Goal: Task Accomplishment & Management: Manage account settings

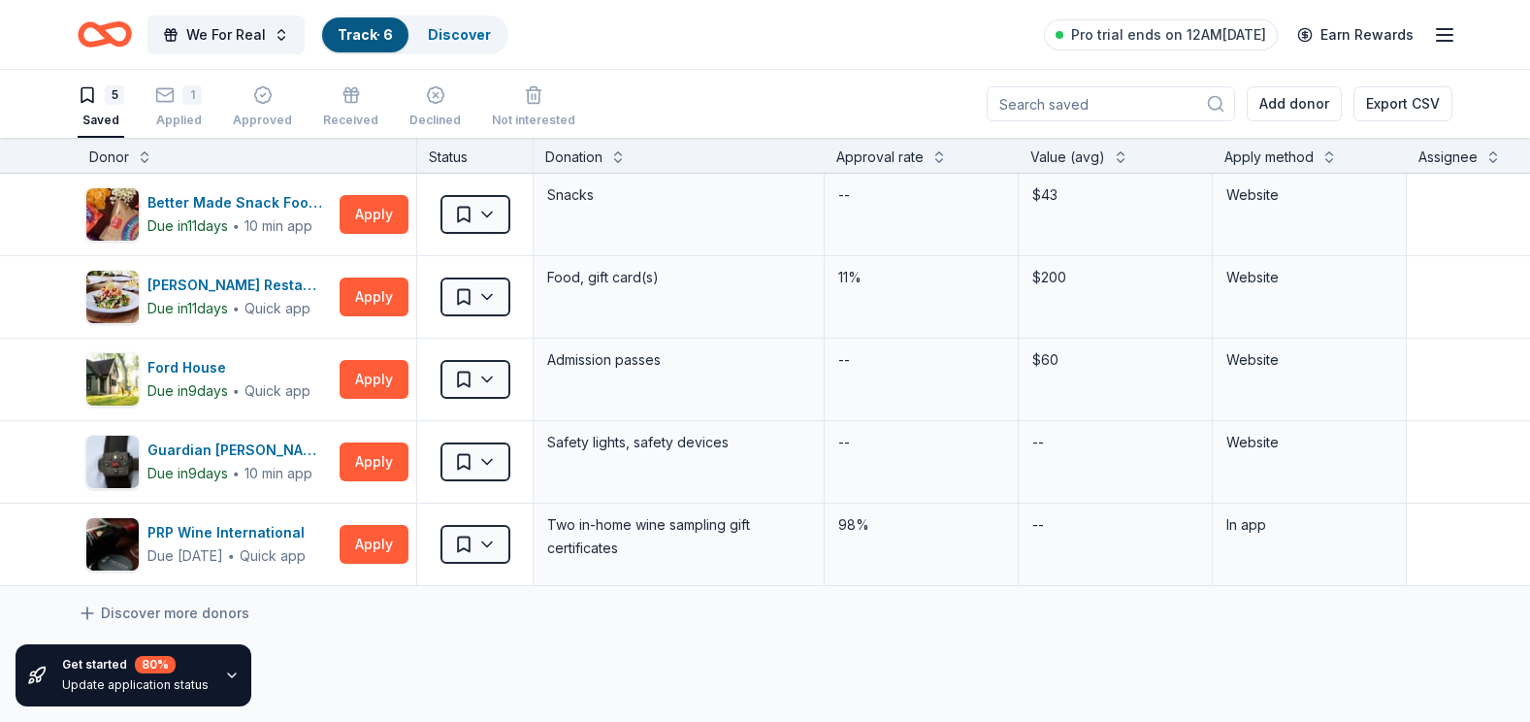
scroll to position [1, 0]
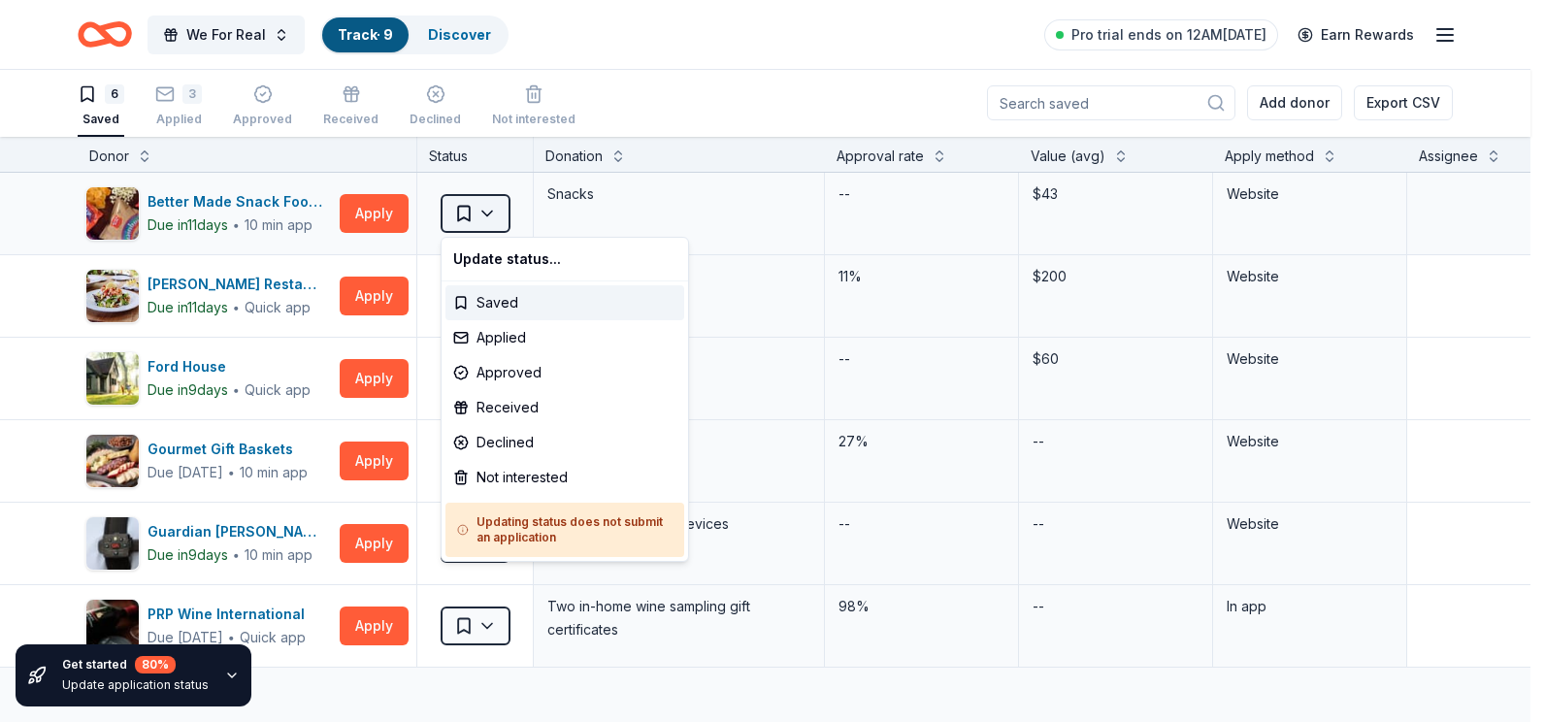
click at [490, 215] on html "We For Real Track · 9 Discover Pro trial ends on 12AM[DATE] Earn Rewards 6 Save…" at bounding box center [772, 360] width 1545 height 722
click at [498, 337] on div "Applied" at bounding box center [564, 337] width 239 height 35
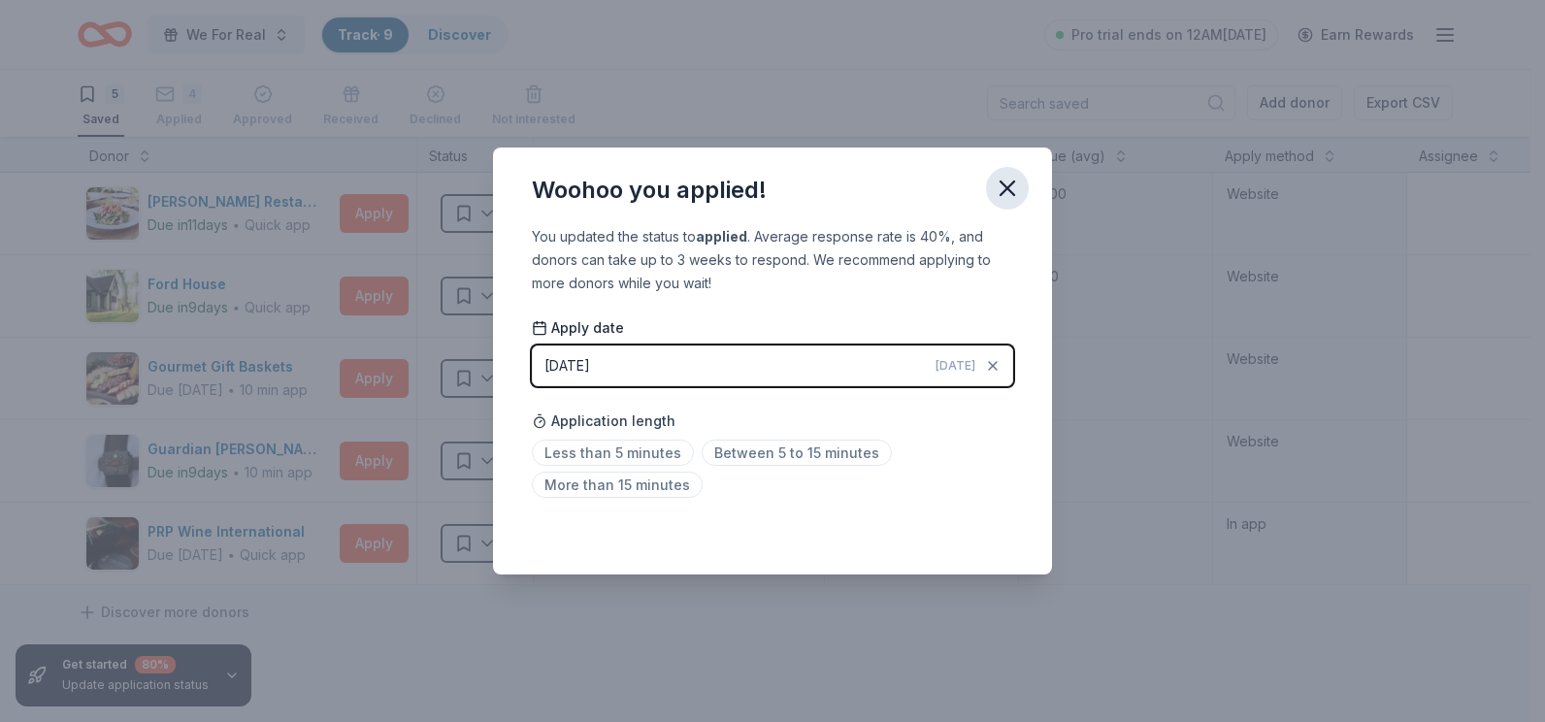
click at [1006, 195] on icon "button" at bounding box center [1007, 188] width 27 height 27
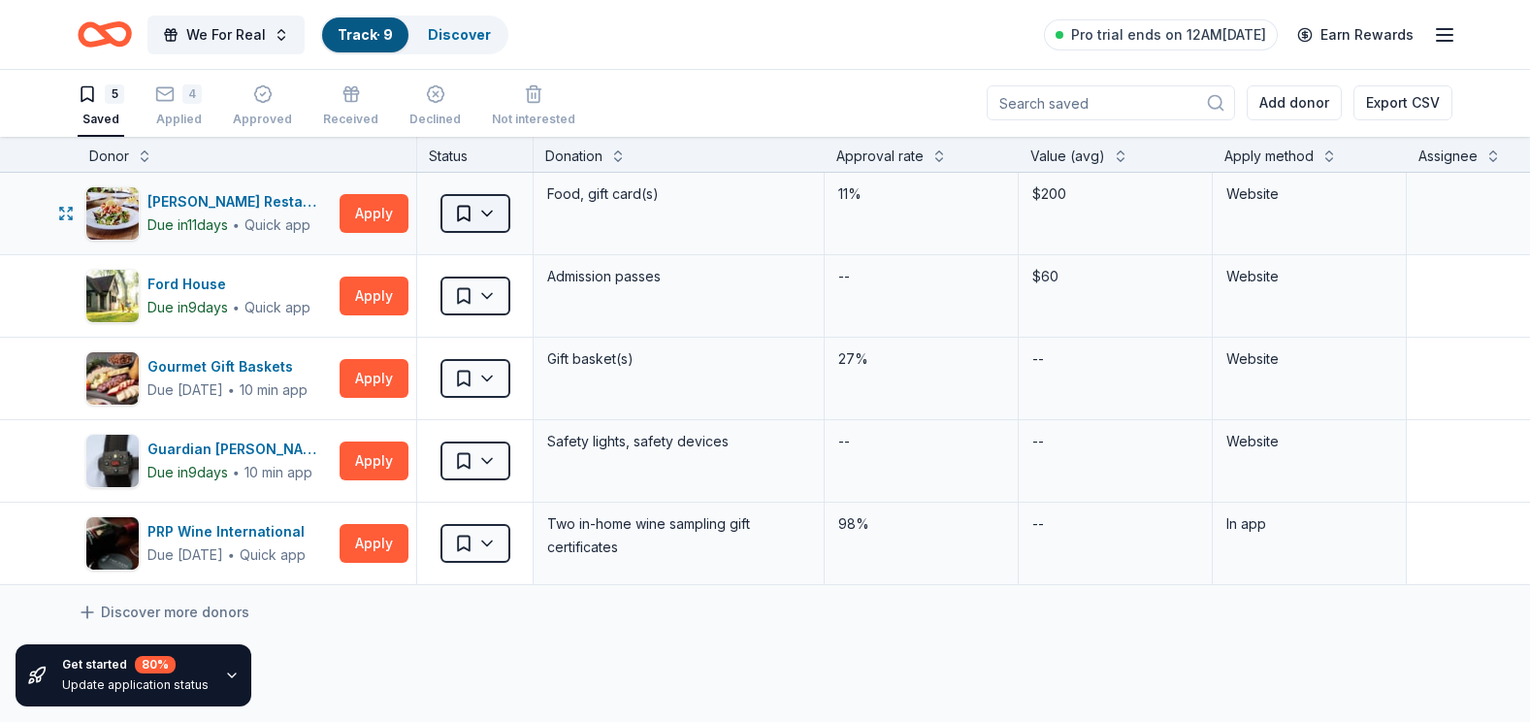
click at [489, 214] on html "We For Real Track · 9 Discover Pro trial ends on 12AM[DATE] Earn Rewards 5 Save…" at bounding box center [765, 360] width 1530 height 722
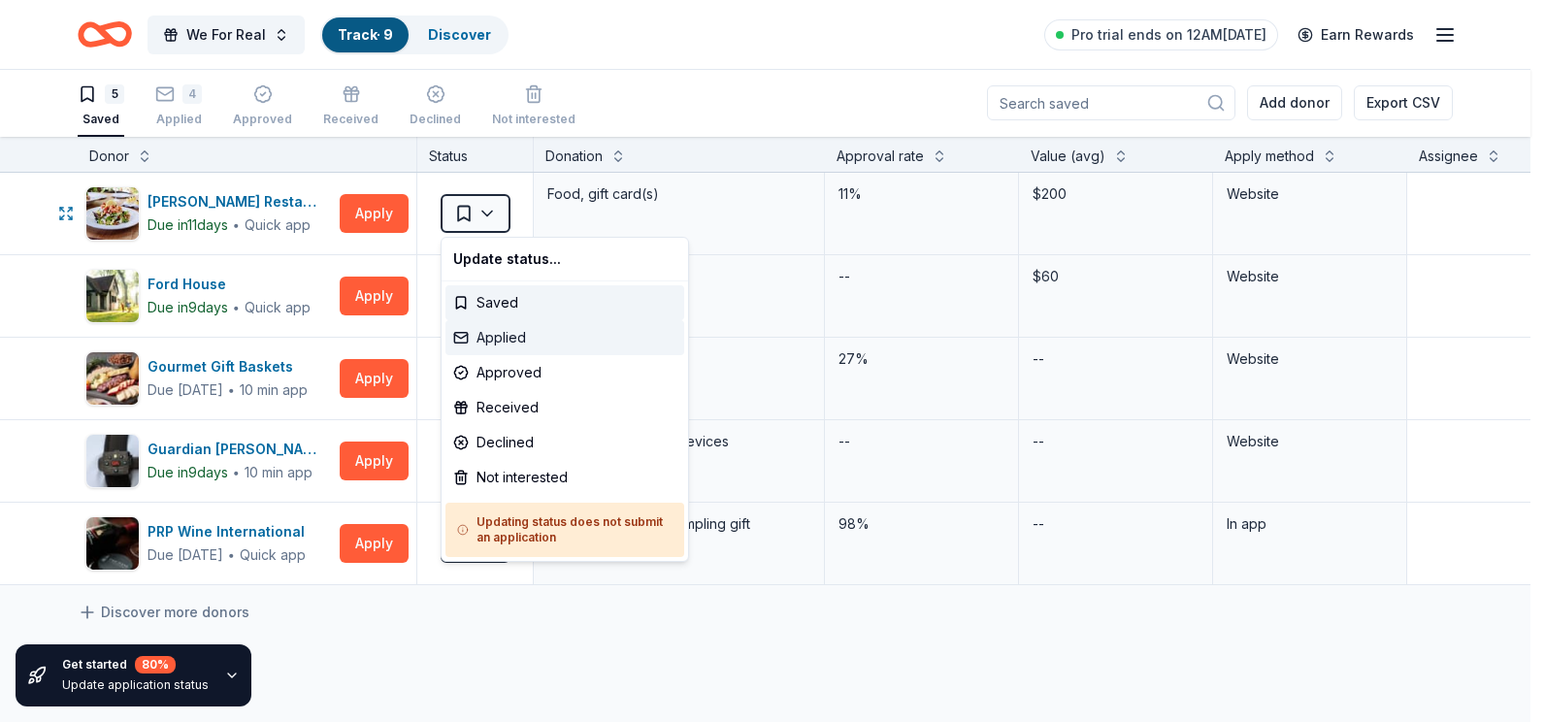
click at [505, 340] on div "Applied" at bounding box center [564, 337] width 239 height 35
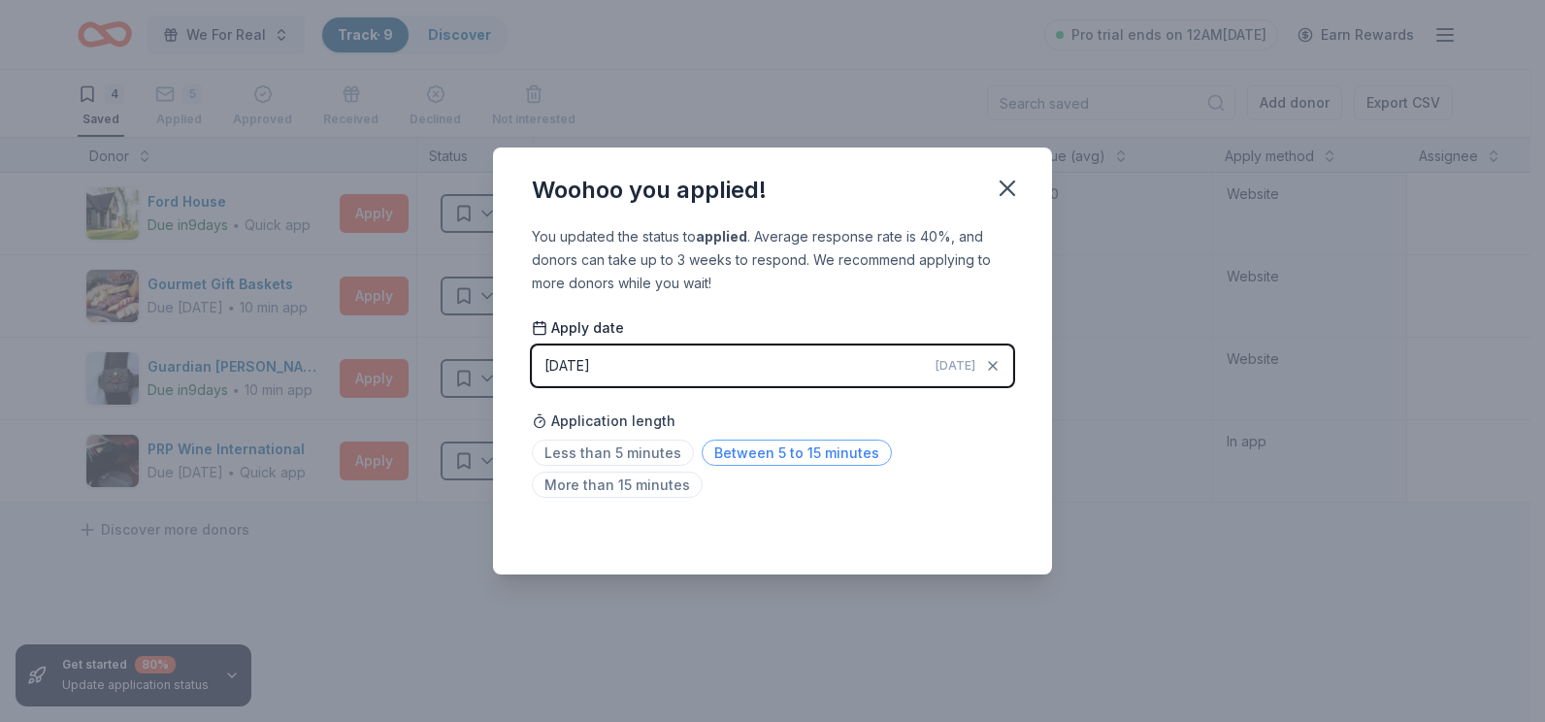
click at [746, 455] on span "Between 5 to 15 minutes" at bounding box center [797, 453] width 190 height 26
click at [1012, 183] on icon "button" at bounding box center [1007, 188] width 14 height 14
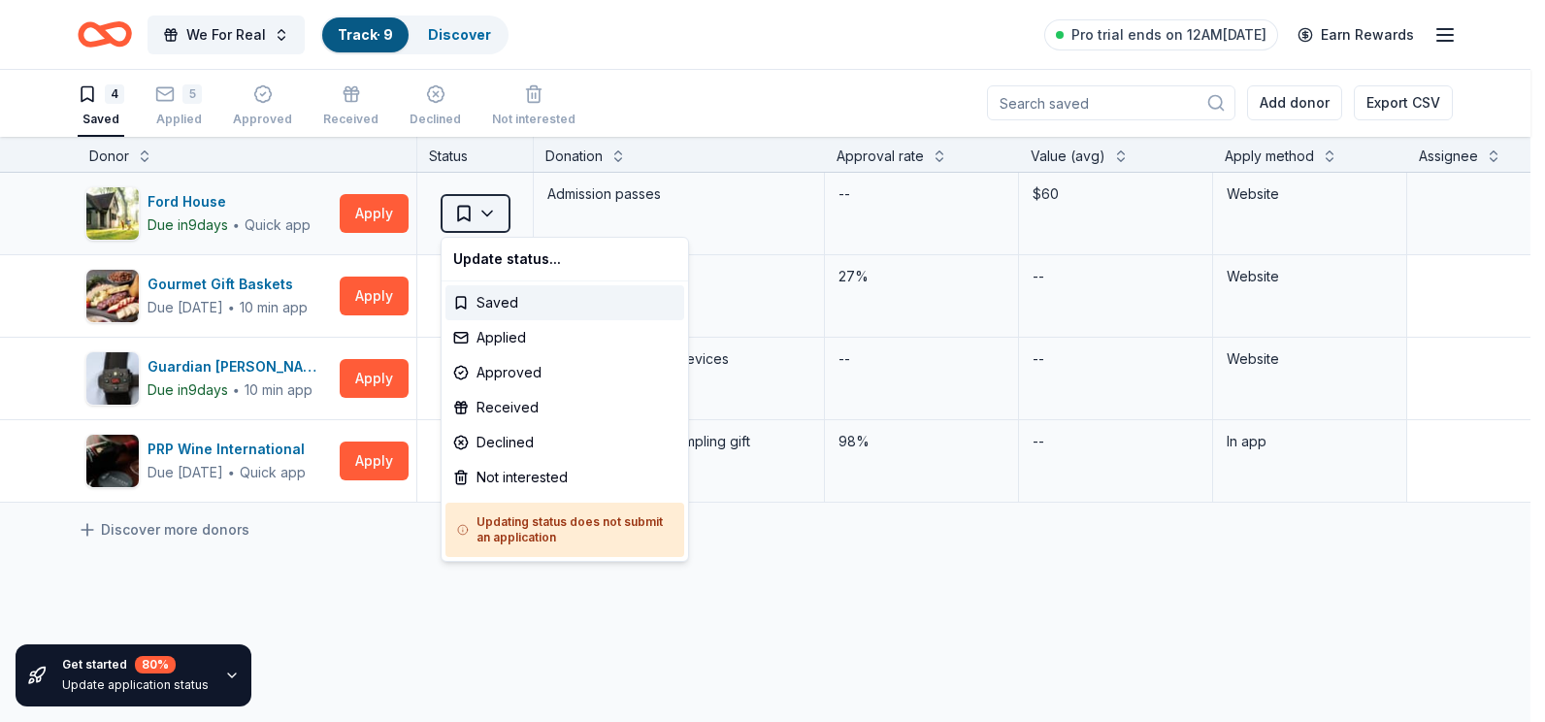
click at [492, 213] on html "We For Real Track · 9 Discover Pro trial ends on 12AM[DATE] Earn Rewards 4 Save…" at bounding box center [772, 360] width 1545 height 722
click at [500, 337] on div "Applied" at bounding box center [564, 337] width 239 height 35
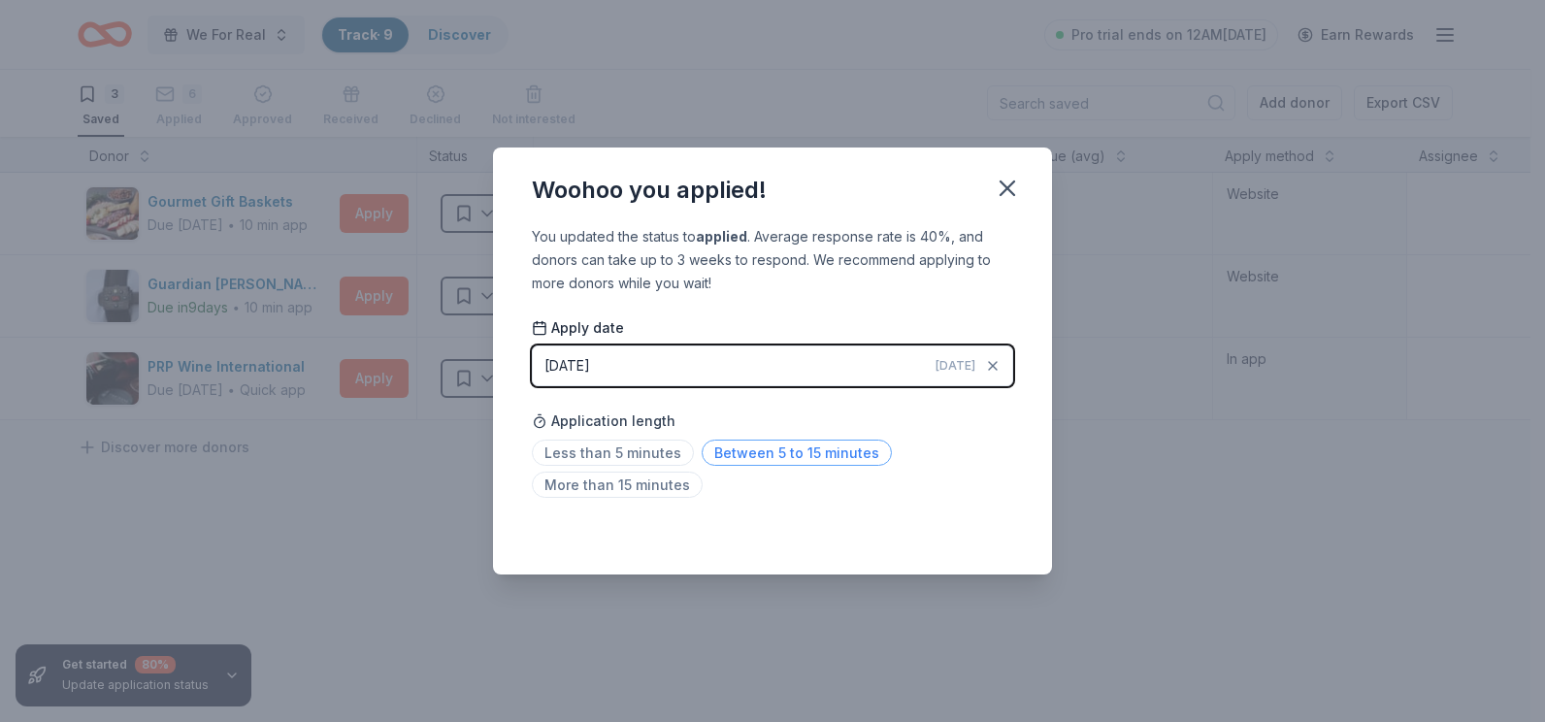
click at [738, 453] on span "Between 5 to 15 minutes" at bounding box center [797, 453] width 190 height 26
click at [1006, 186] on icon "button" at bounding box center [1007, 188] width 14 height 14
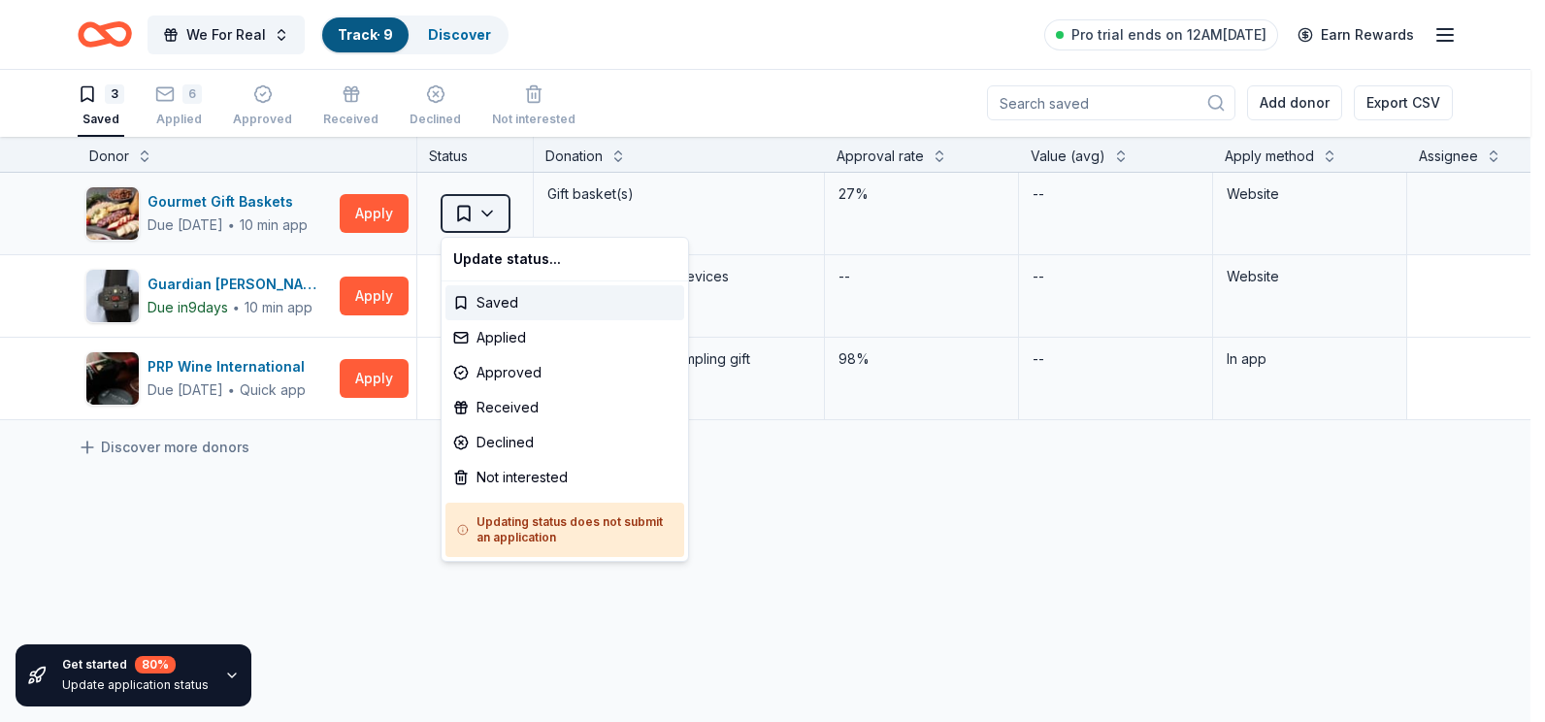
click at [503, 213] on html "We For Real Track · 9 Discover Pro trial ends on 12AM[DATE] Earn Rewards 3 Save…" at bounding box center [772, 360] width 1545 height 722
click at [509, 338] on div "Applied" at bounding box center [564, 337] width 239 height 35
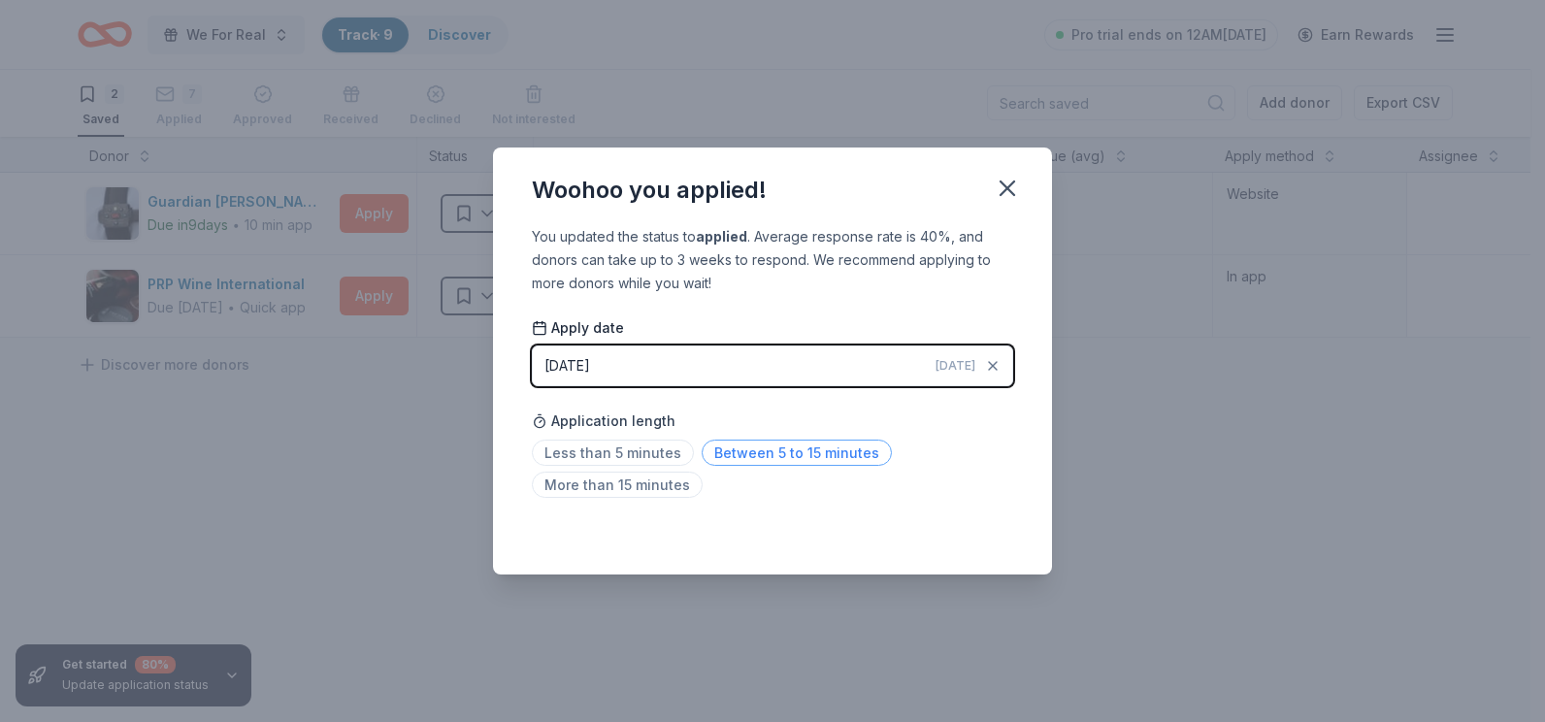
click at [816, 455] on span "Between 5 to 15 minutes" at bounding box center [797, 453] width 190 height 26
click at [1003, 190] on icon "button" at bounding box center [1007, 188] width 27 height 27
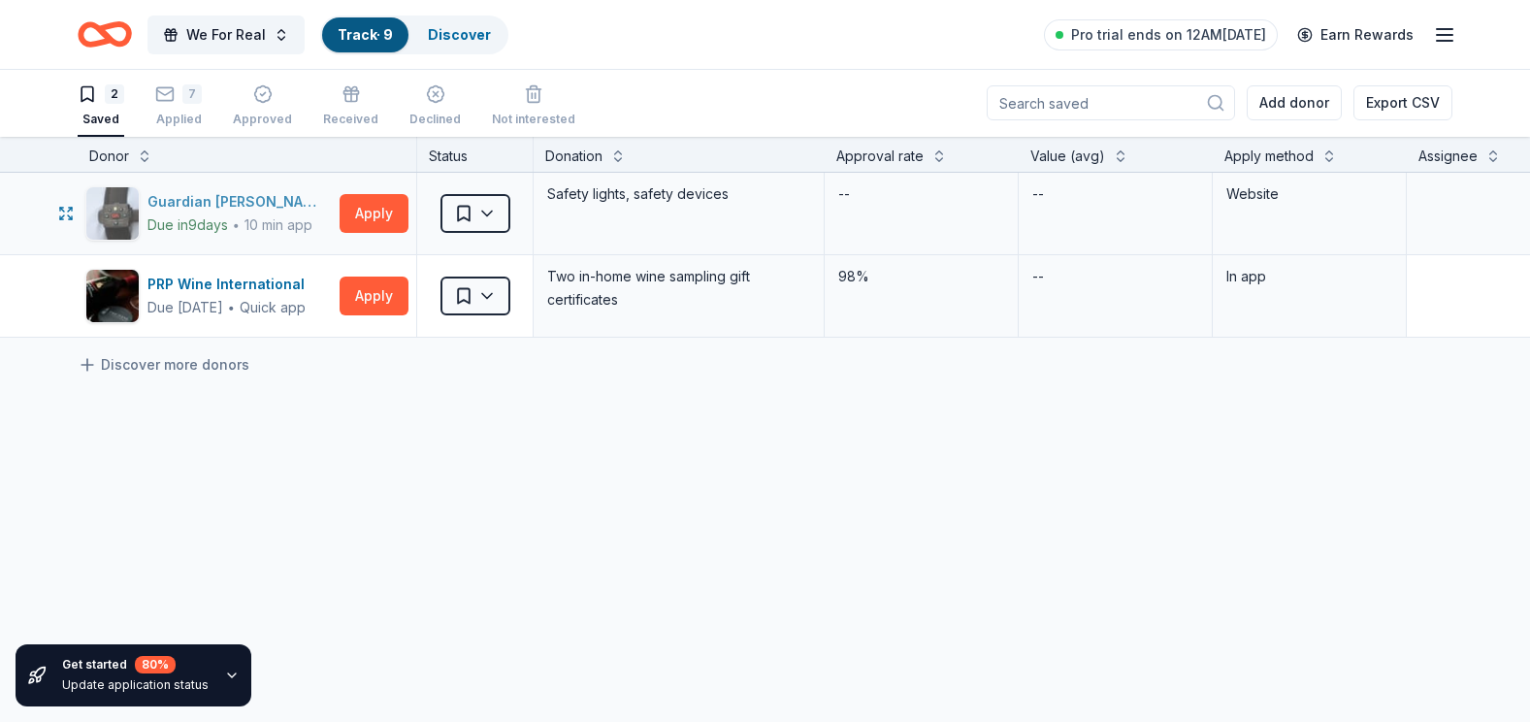
click at [240, 206] on div "Guardian [PERSON_NAME]" at bounding box center [240, 201] width 184 height 23
click at [169, 111] on div "7 Applied" at bounding box center [178, 101] width 47 height 43
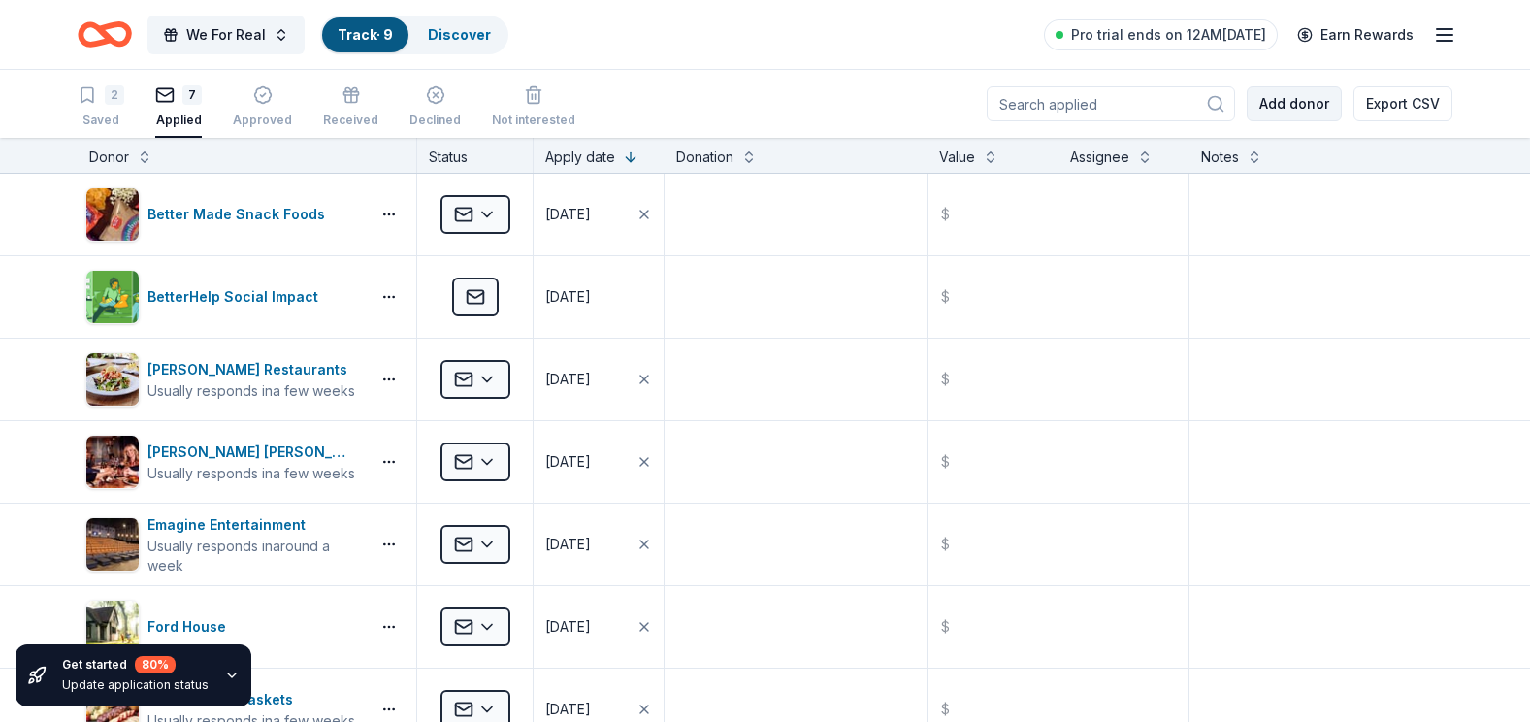
click at [1298, 100] on button "Add donor" at bounding box center [1294, 103] width 95 height 35
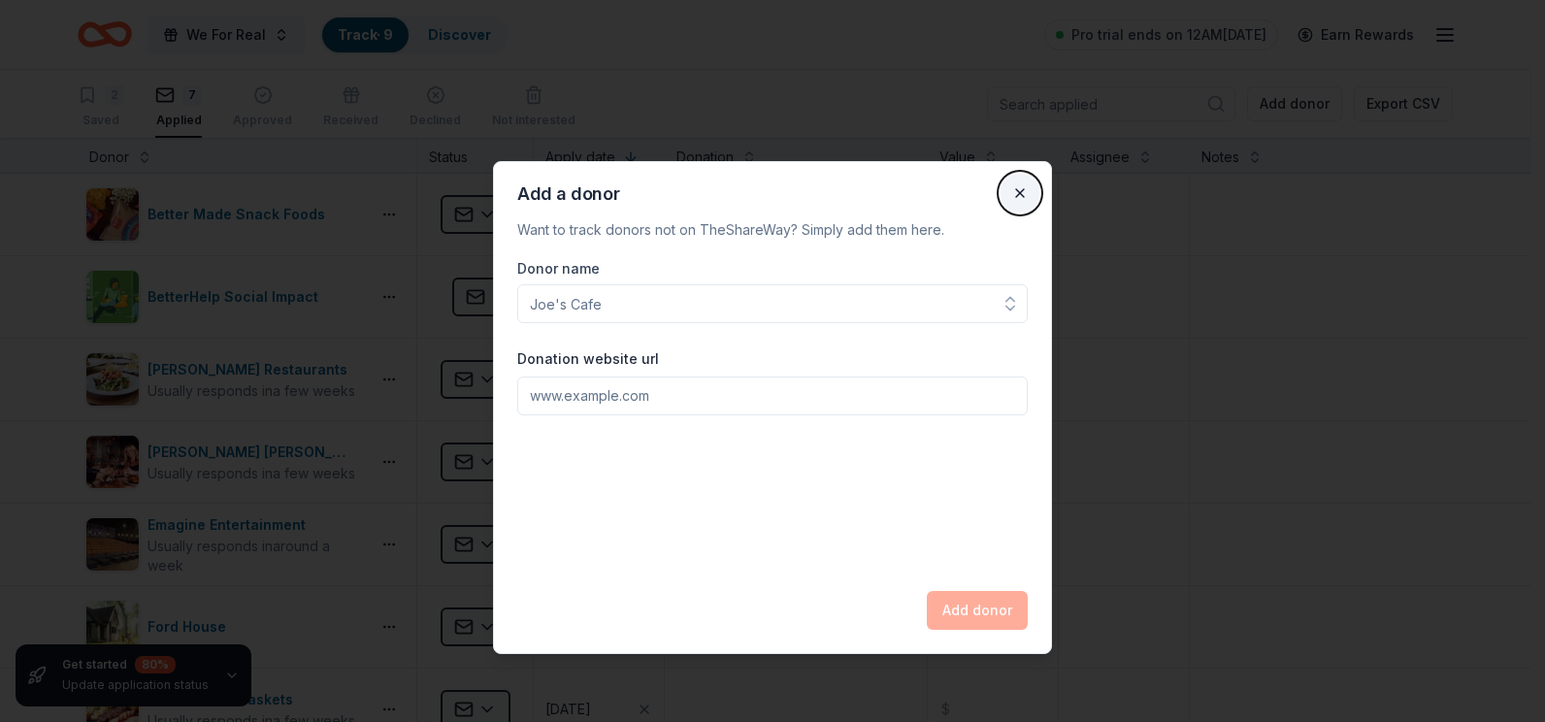
click at [1022, 190] on button "Close" at bounding box center [1019, 193] width 39 height 39
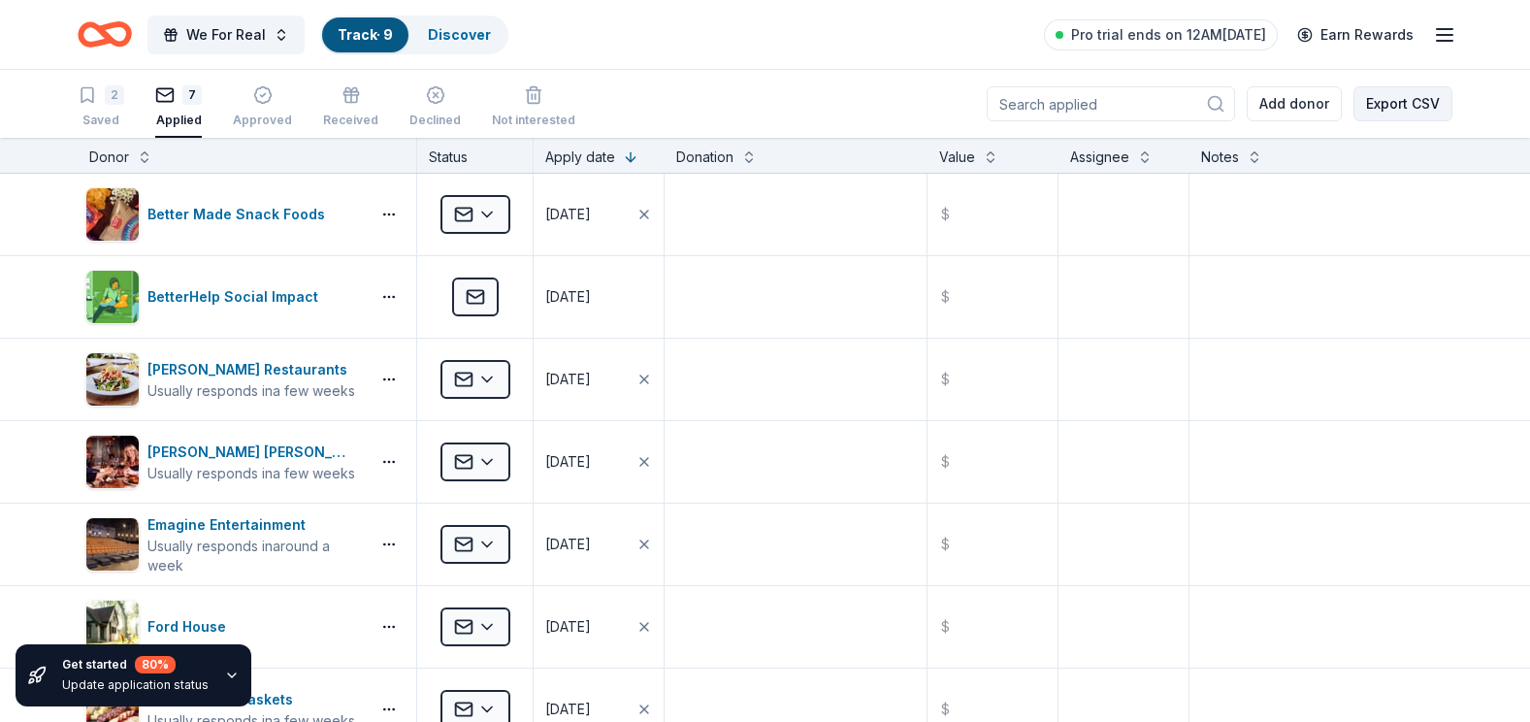
click at [1397, 103] on button "Export CSV" at bounding box center [1403, 103] width 99 height 35
click at [206, 37] on span "We For Real" at bounding box center [226, 34] width 80 height 23
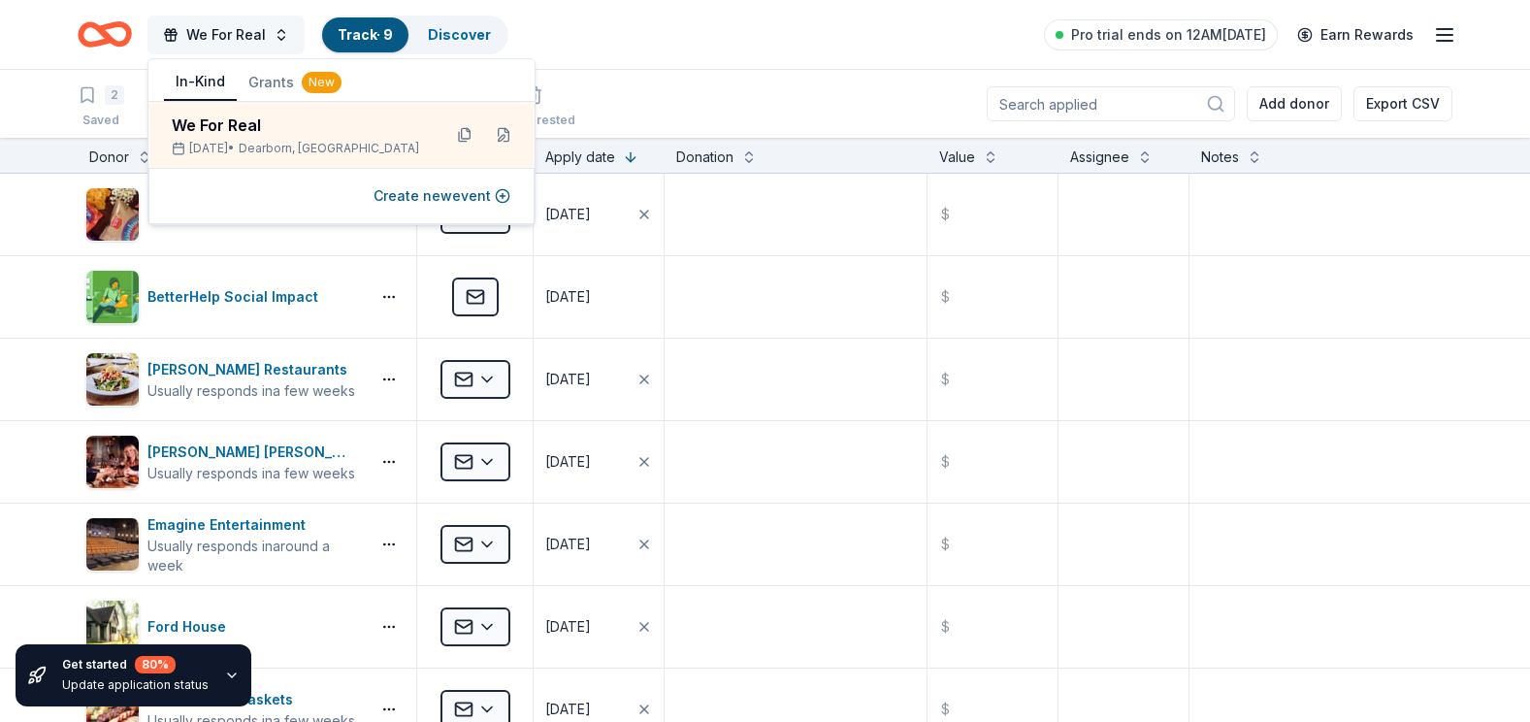
click at [206, 37] on span "We For Real" at bounding box center [226, 34] width 80 height 23
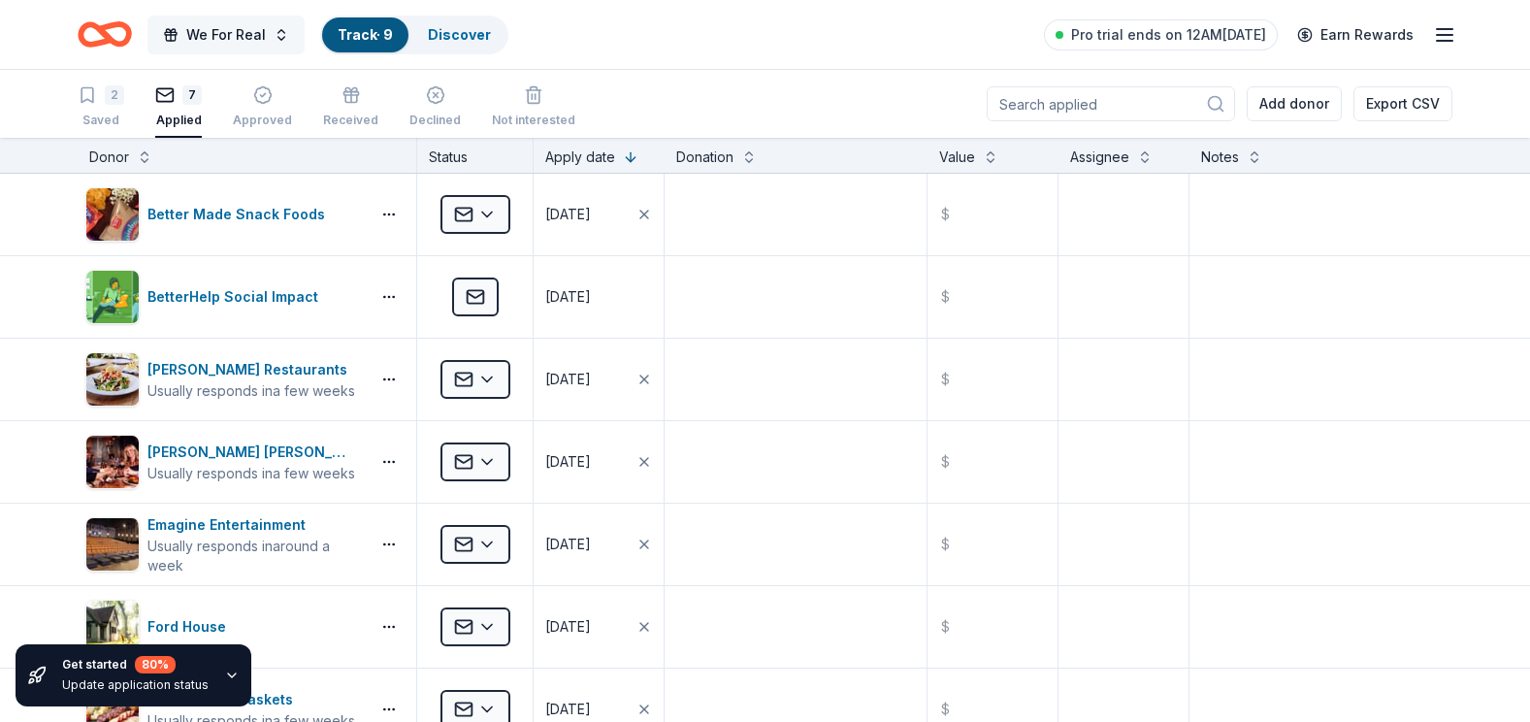
click at [226, 30] on span "We For Real" at bounding box center [226, 34] width 80 height 23
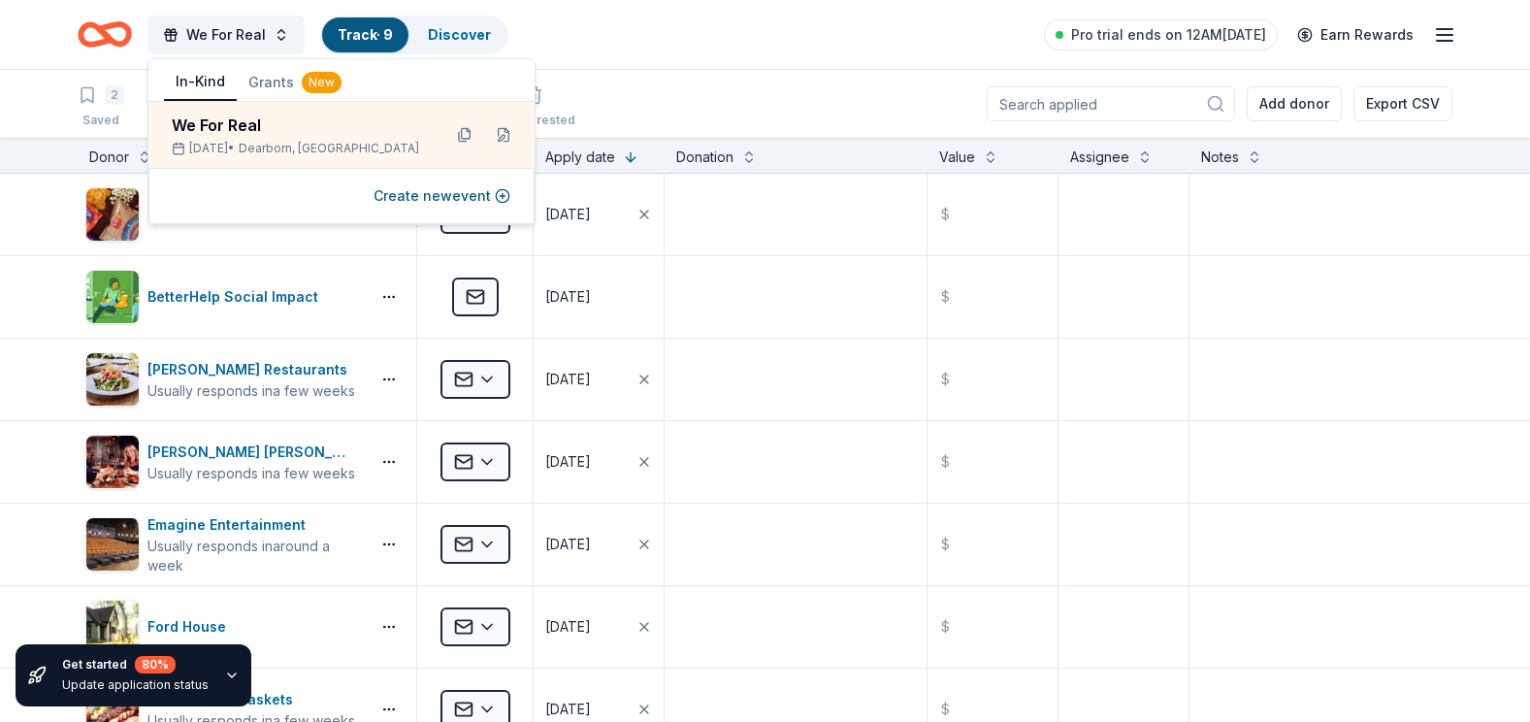
click at [325, 81] on div "New" at bounding box center [322, 82] width 40 height 21
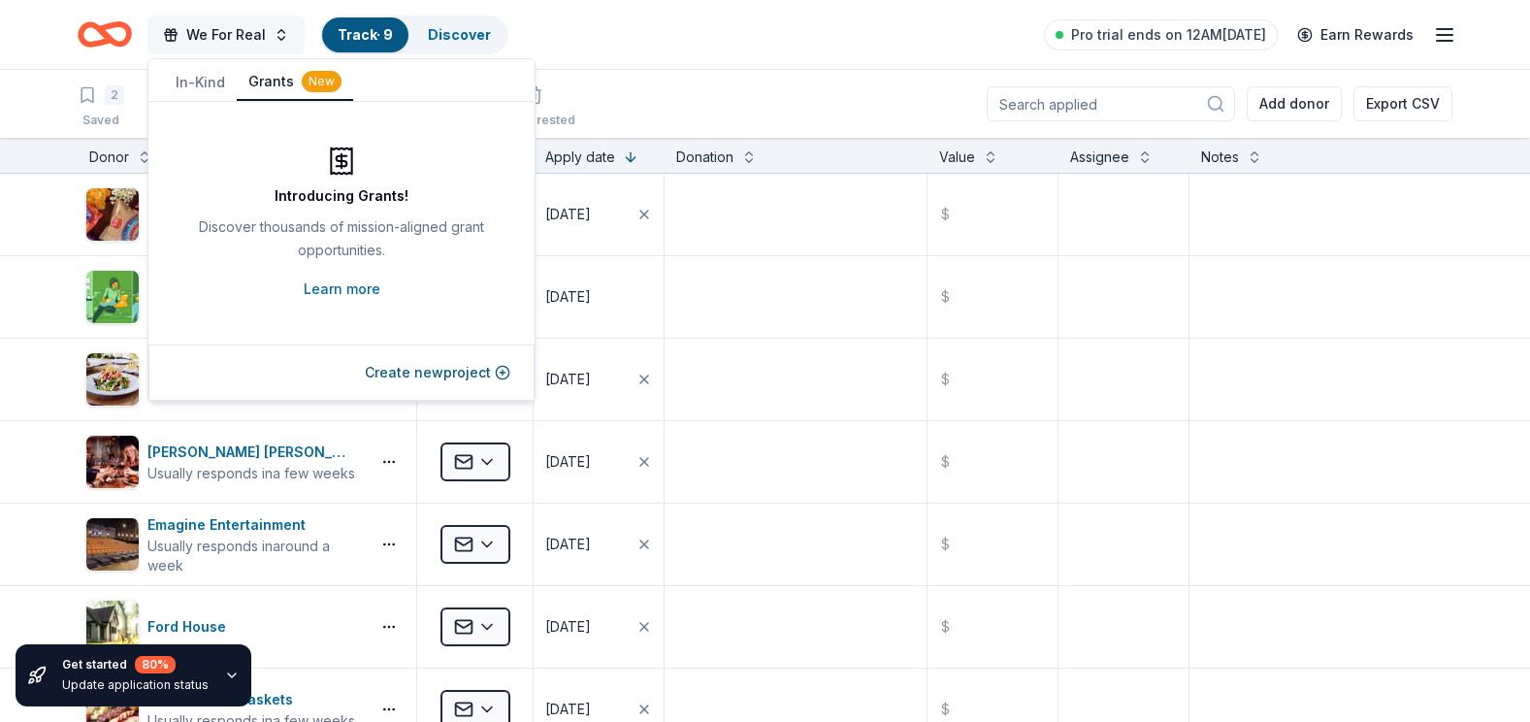
click at [242, 35] on span "We For Real" at bounding box center [226, 34] width 80 height 23
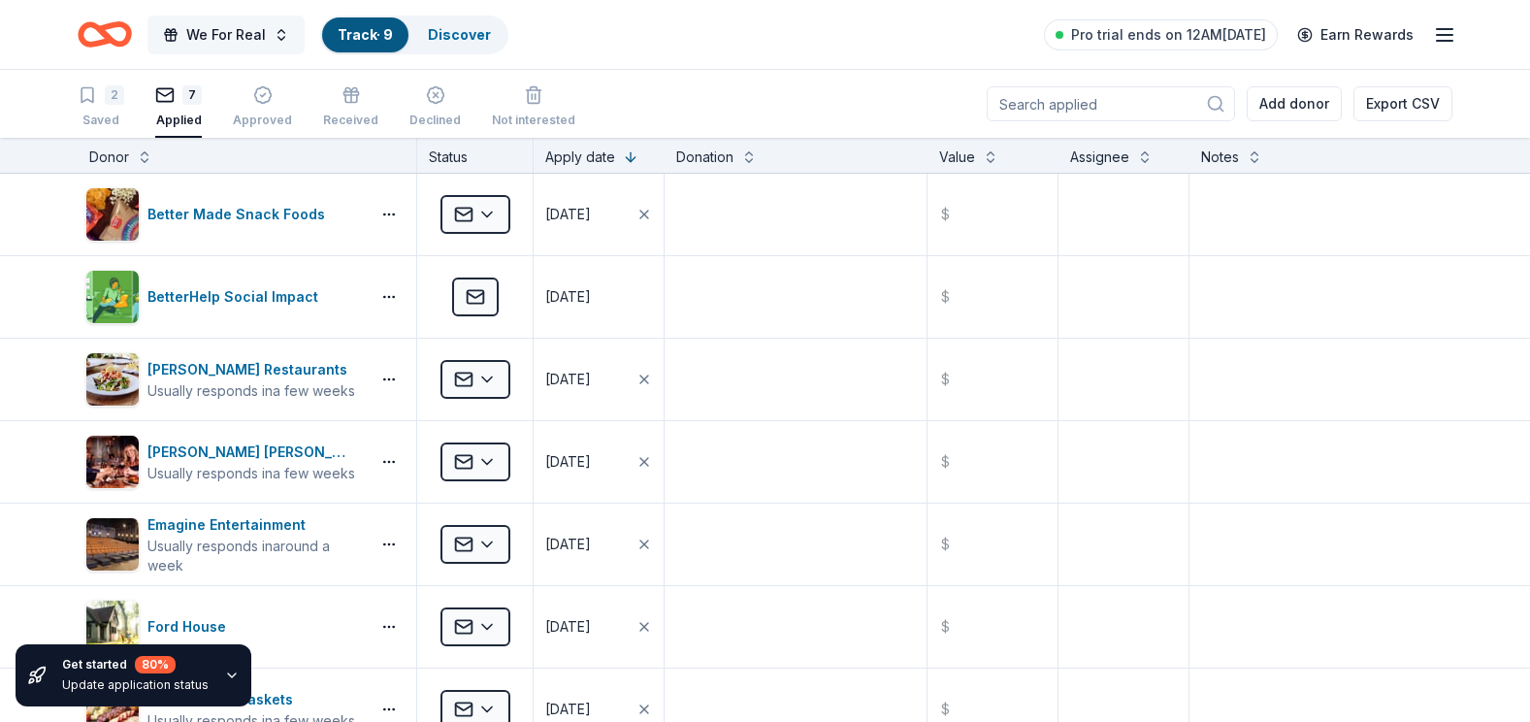
click at [222, 36] on span "We For Real" at bounding box center [226, 34] width 80 height 23
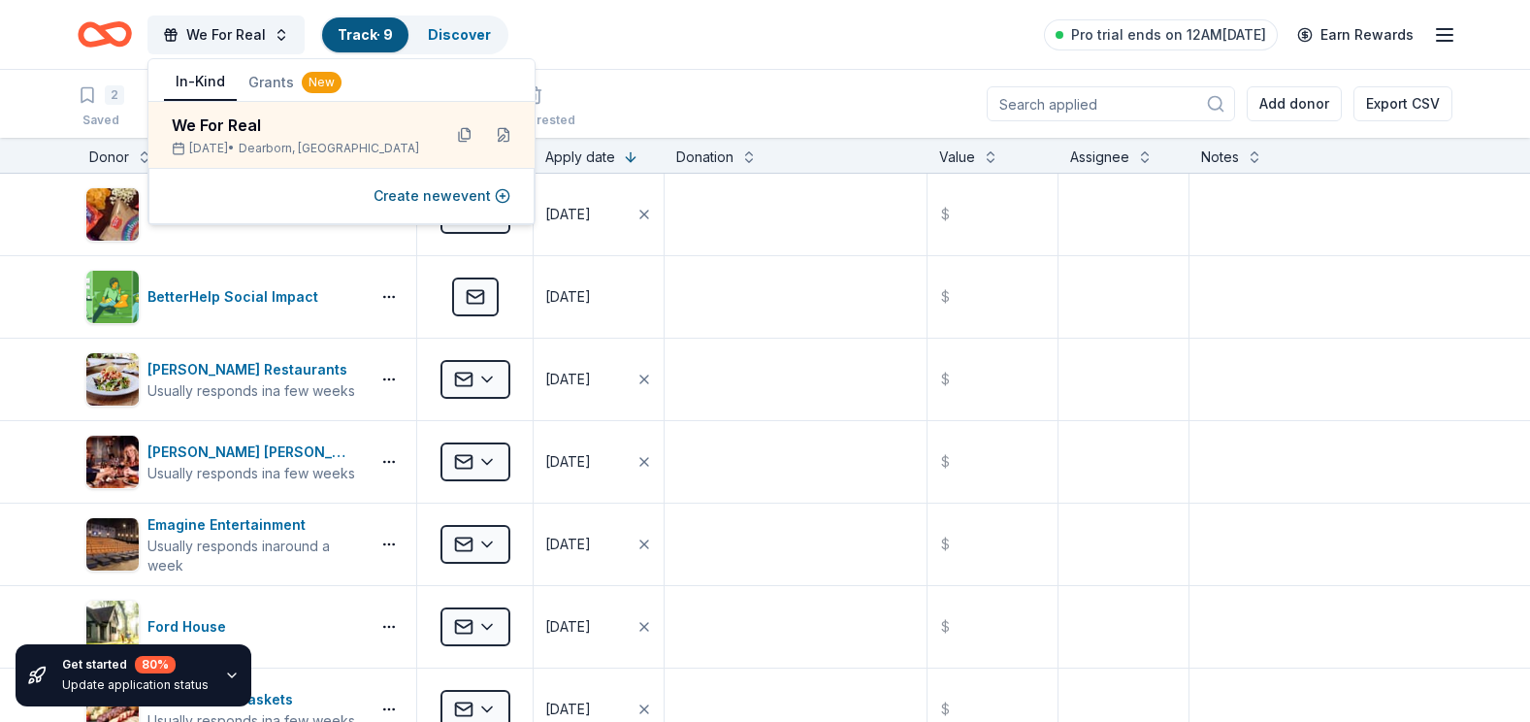
click at [702, 78] on div "2 Saved 7 Applied Approved Received Declined Not interested Add donor Export CSV" at bounding box center [765, 104] width 1375 height 68
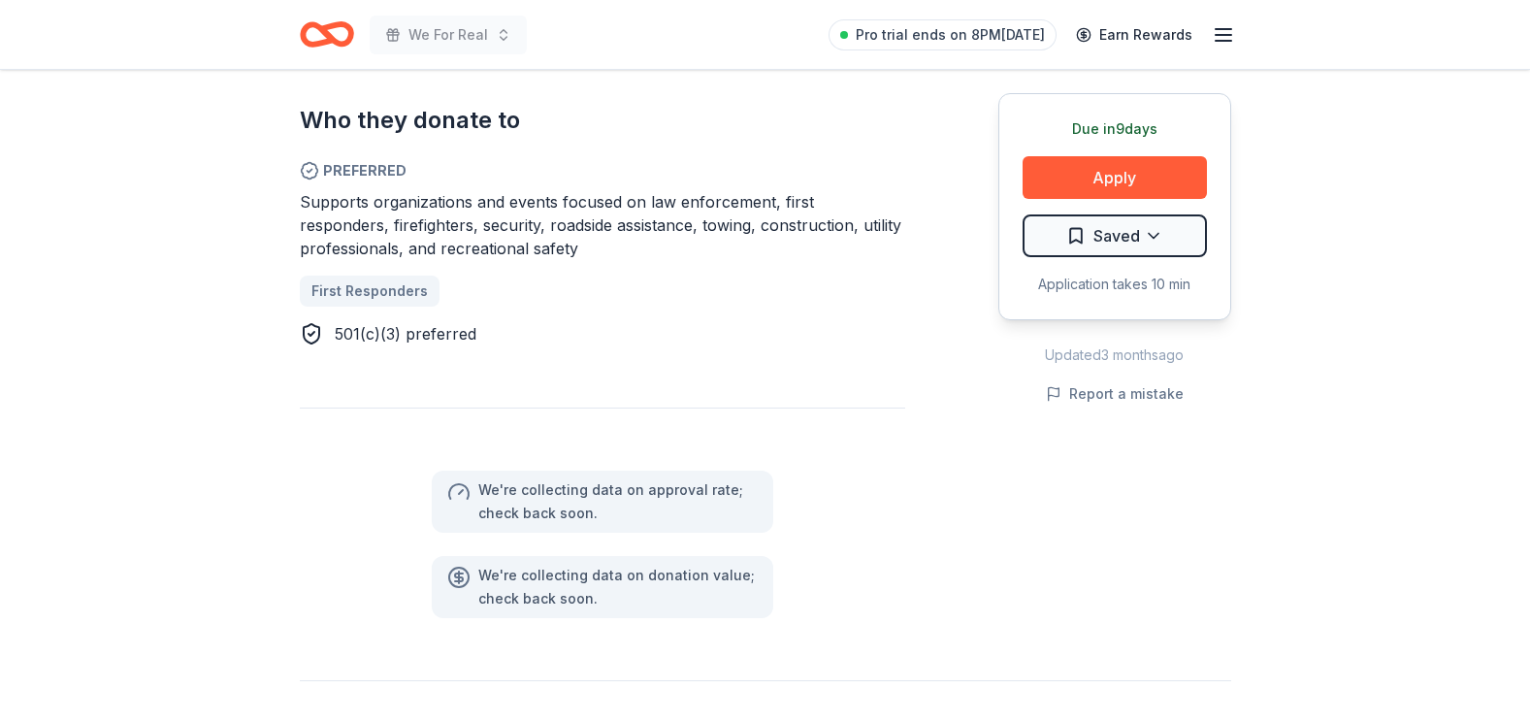
scroll to position [1032, 0]
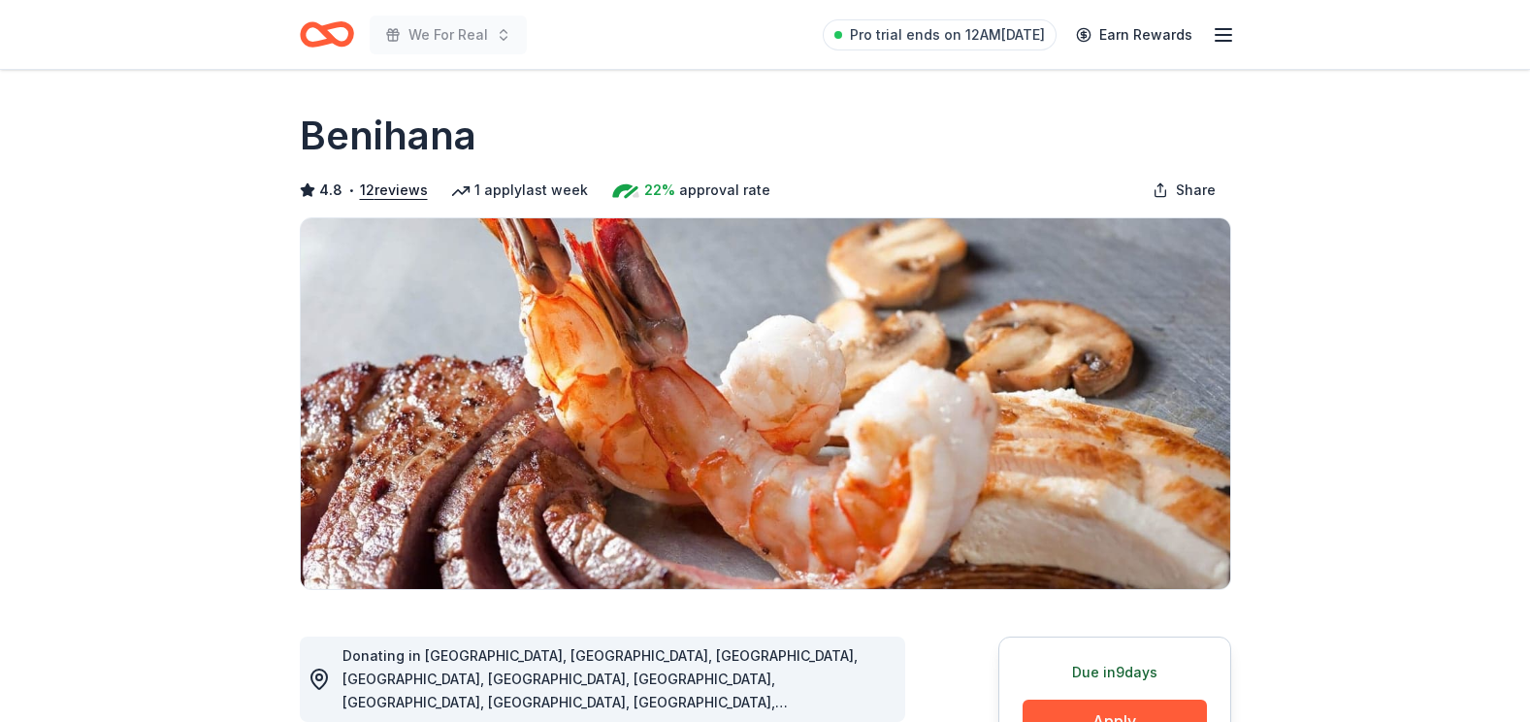
scroll to position [679, 0]
